Goal: Task Accomplishment & Management: Use online tool/utility

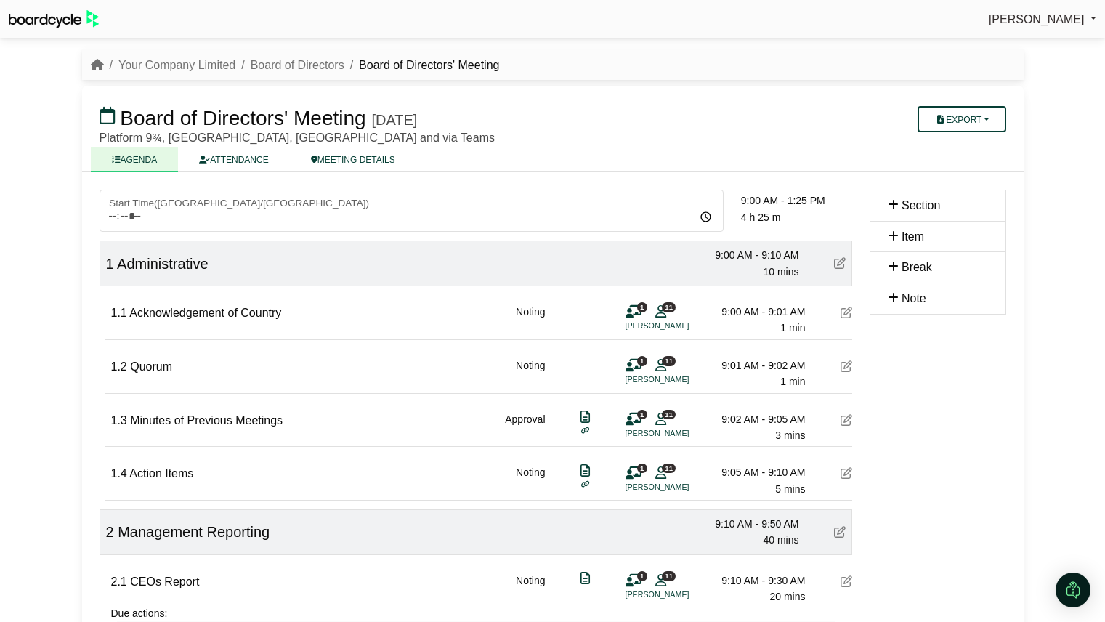
scroll to position [5, 0]
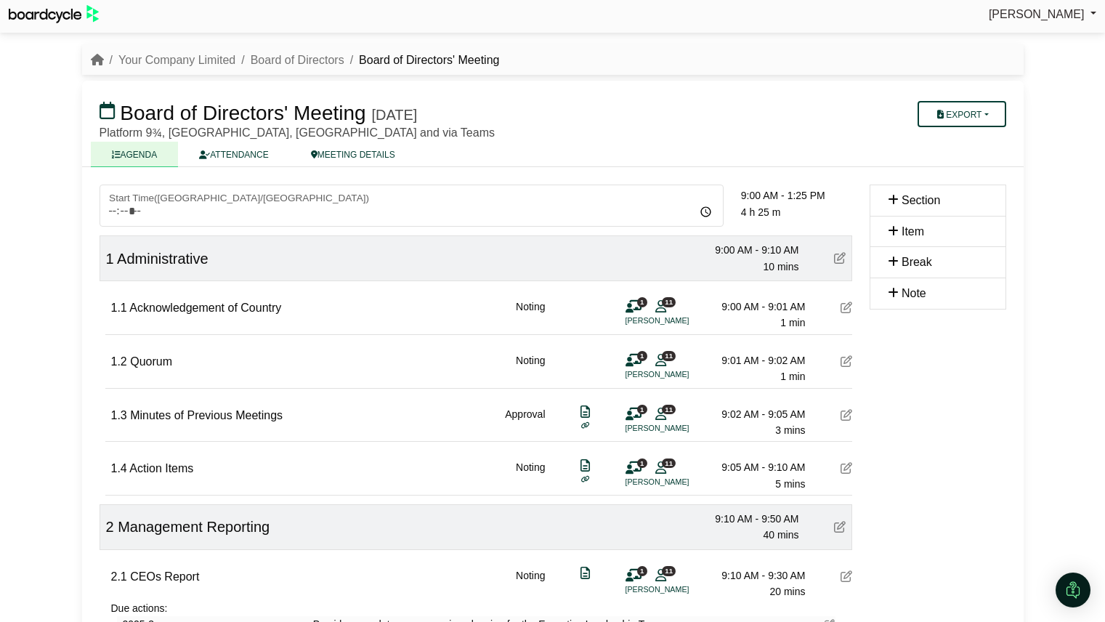
click at [77, 16] on img at bounding box center [54, 14] width 90 height 18
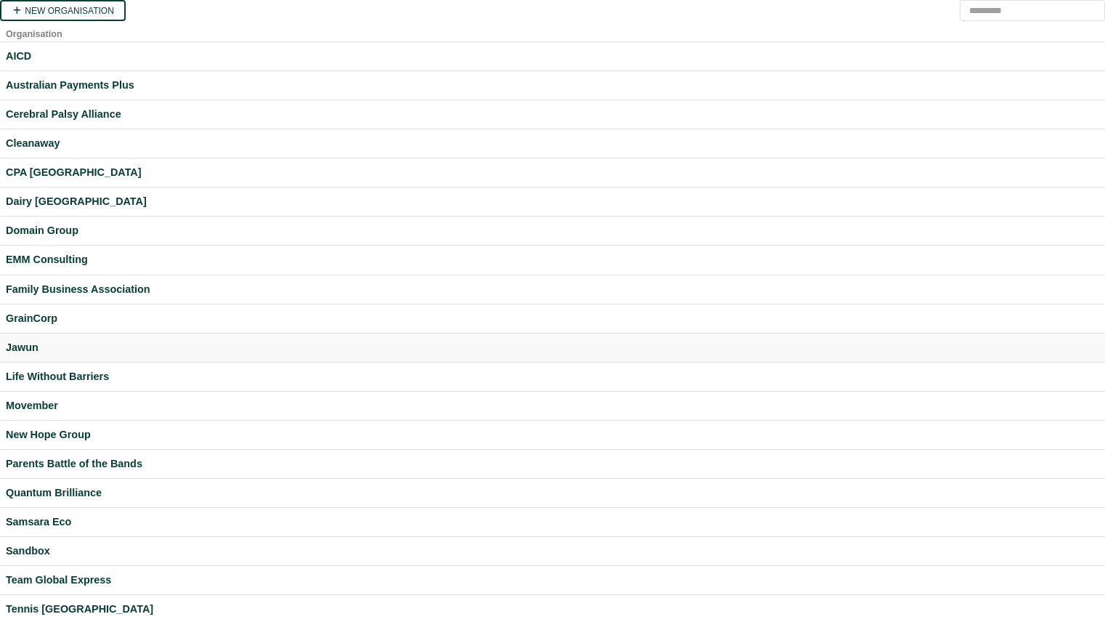
scroll to position [8, 0]
